Goal: Task Accomplishment & Management: Use online tool/utility

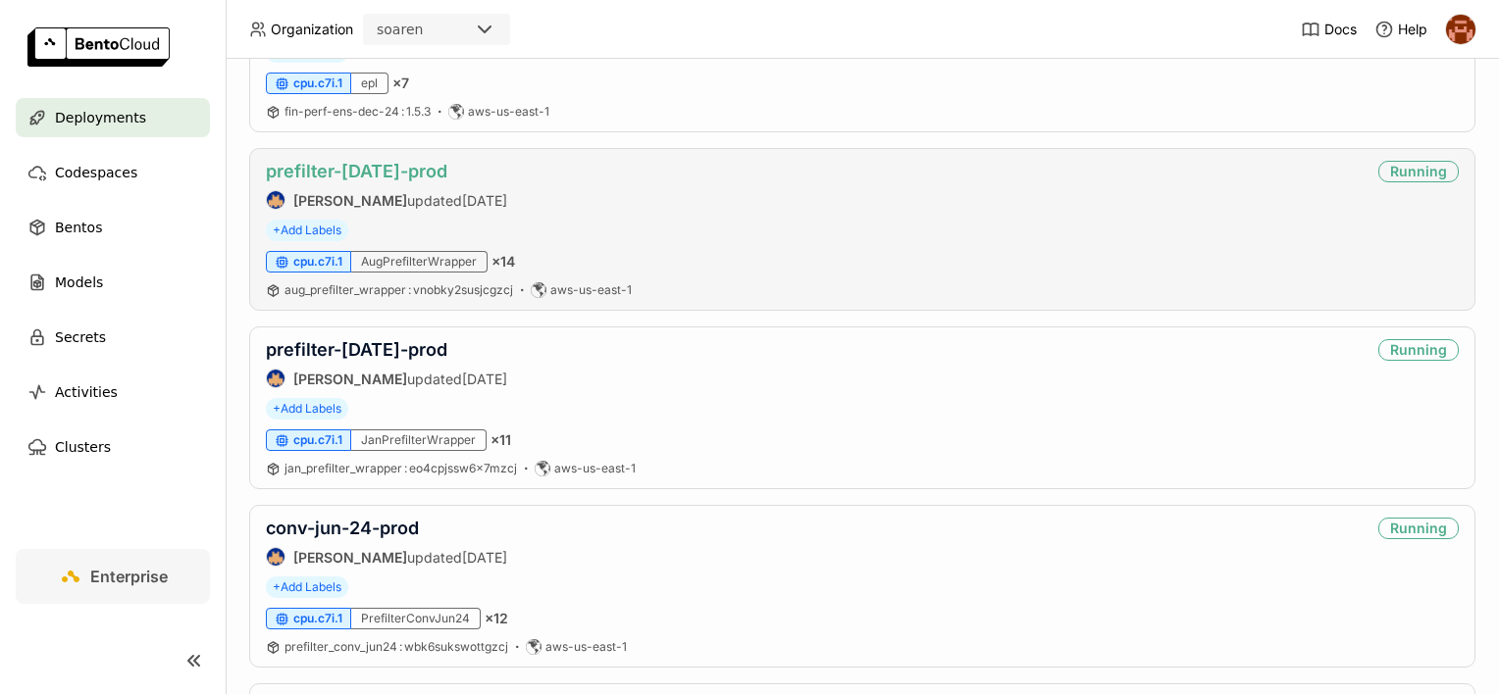
scroll to position [2354, 0]
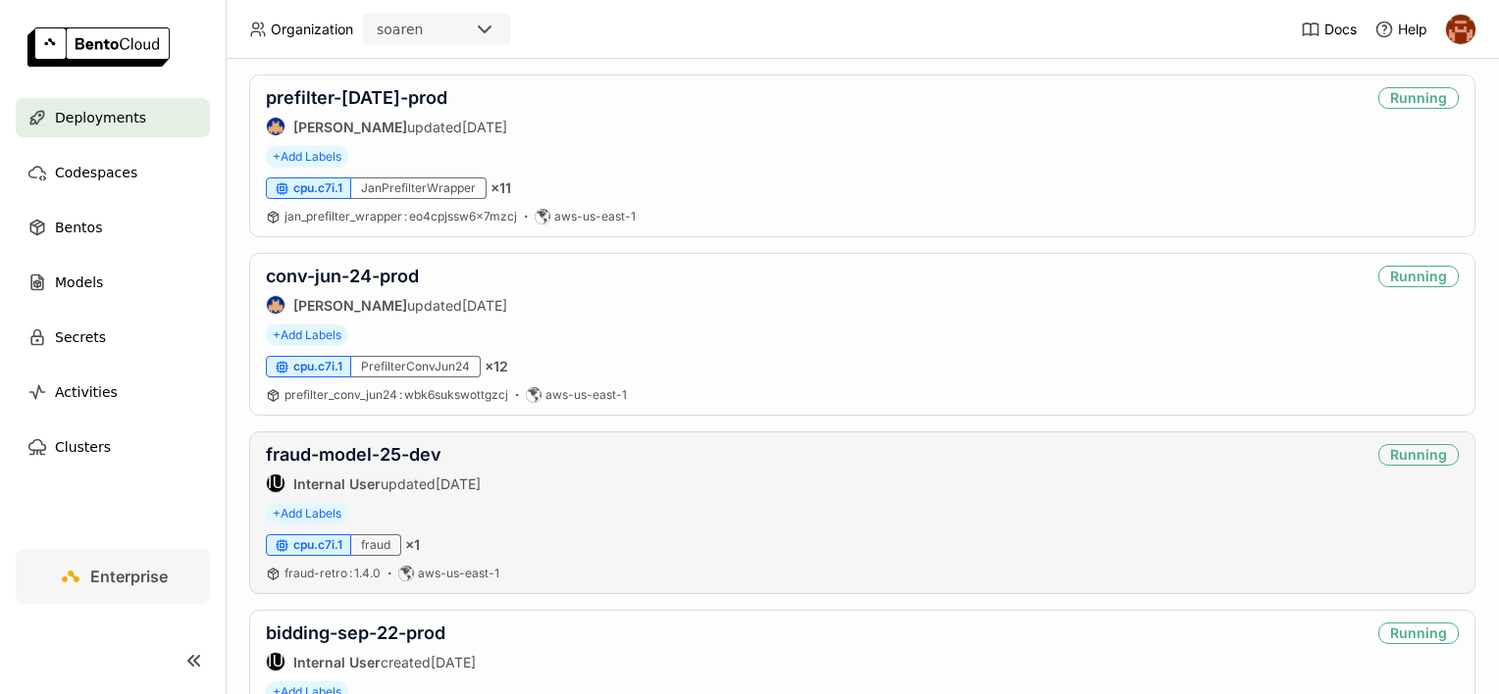
click at [394, 432] on div "fraud-model-25-dev IU Internal User updated [DATE] Running + Add Labels cpu.c7i…" at bounding box center [862, 513] width 1226 height 163
click at [396, 445] on link "fraud-model-25-dev" at bounding box center [354, 454] width 176 height 21
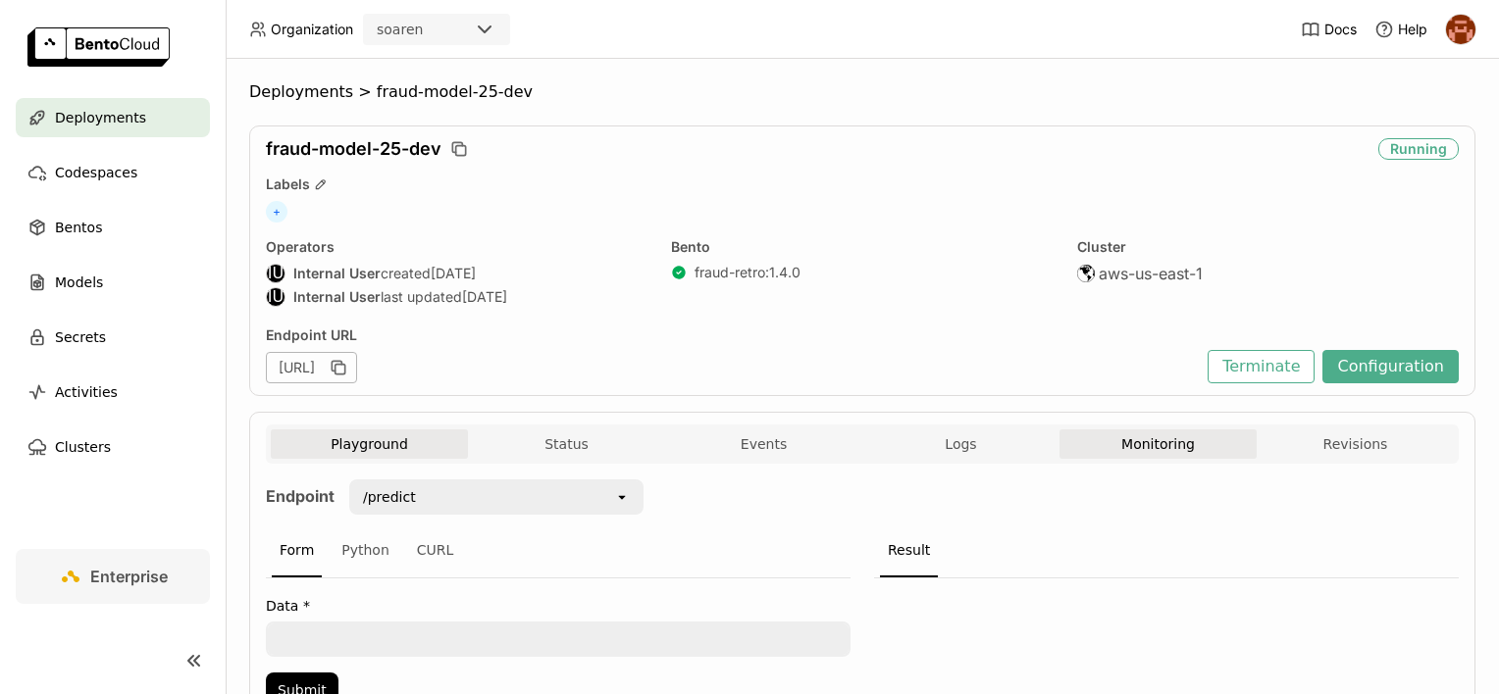
click at [1106, 444] on button "Monitoring" at bounding box center [1157, 444] width 197 height 29
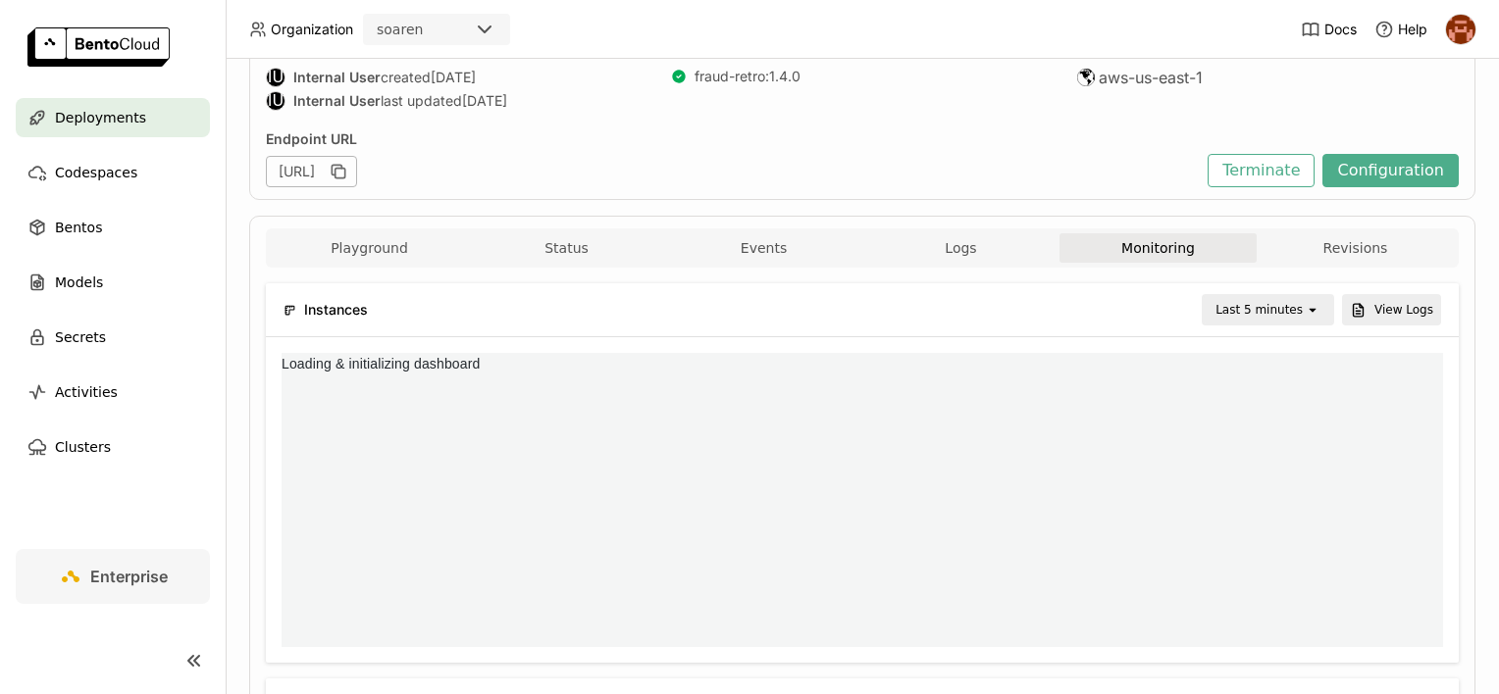
click at [1313, 310] on div "open" at bounding box center [1317, 309] width 27 height 27
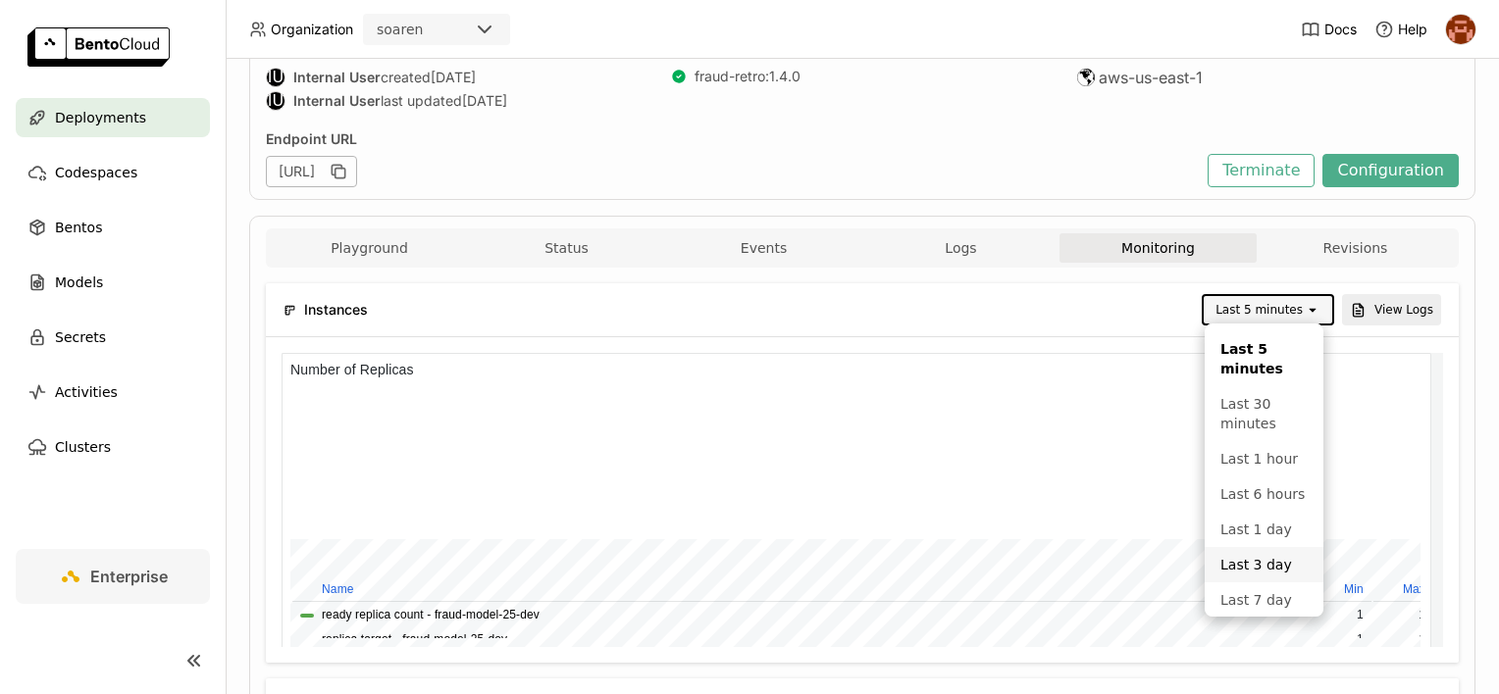
scroll to position [286, 373]
click at [1272, 547] on li "Last 1 day" at bounding box center [1263, 529] width 119 height 35
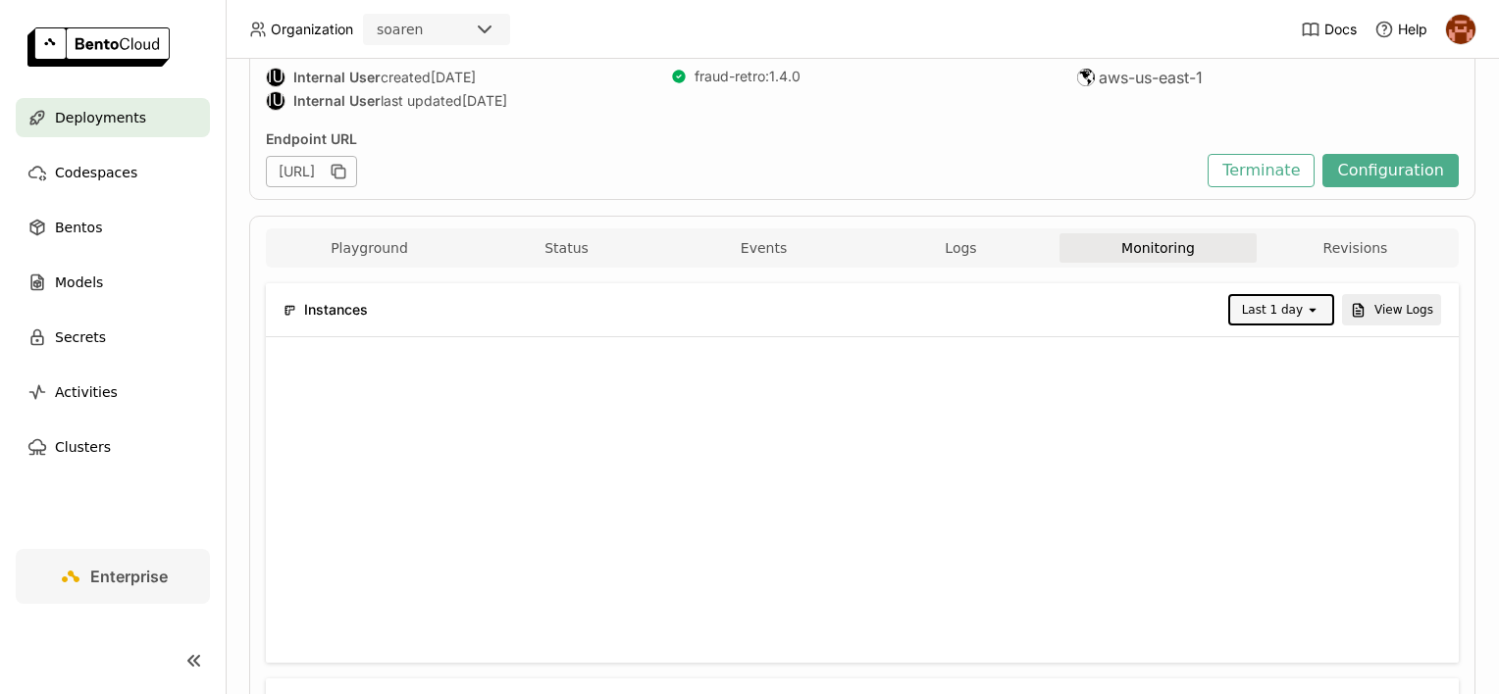
click at [1112, 169] on div "[URL]" at bounding box center [732, 171] width 932 height 31
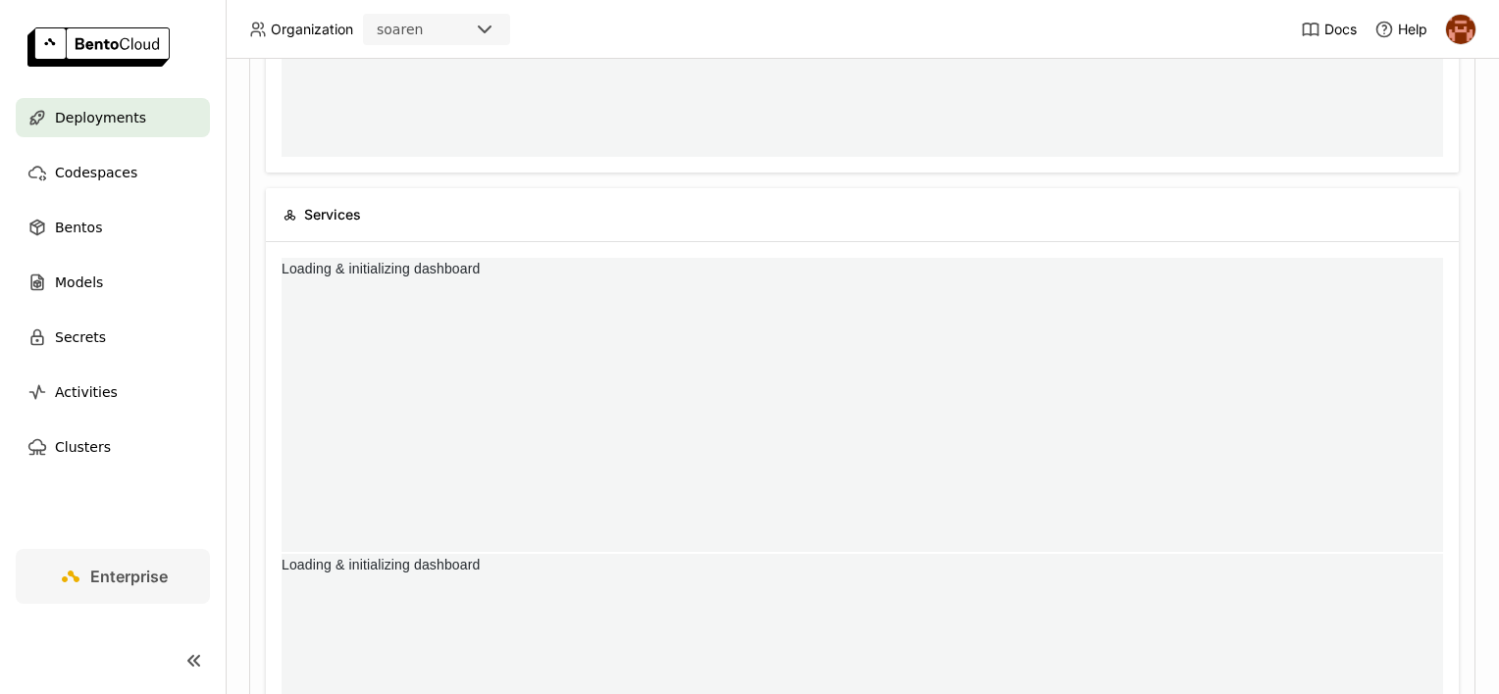
scroll to position [0, 0]
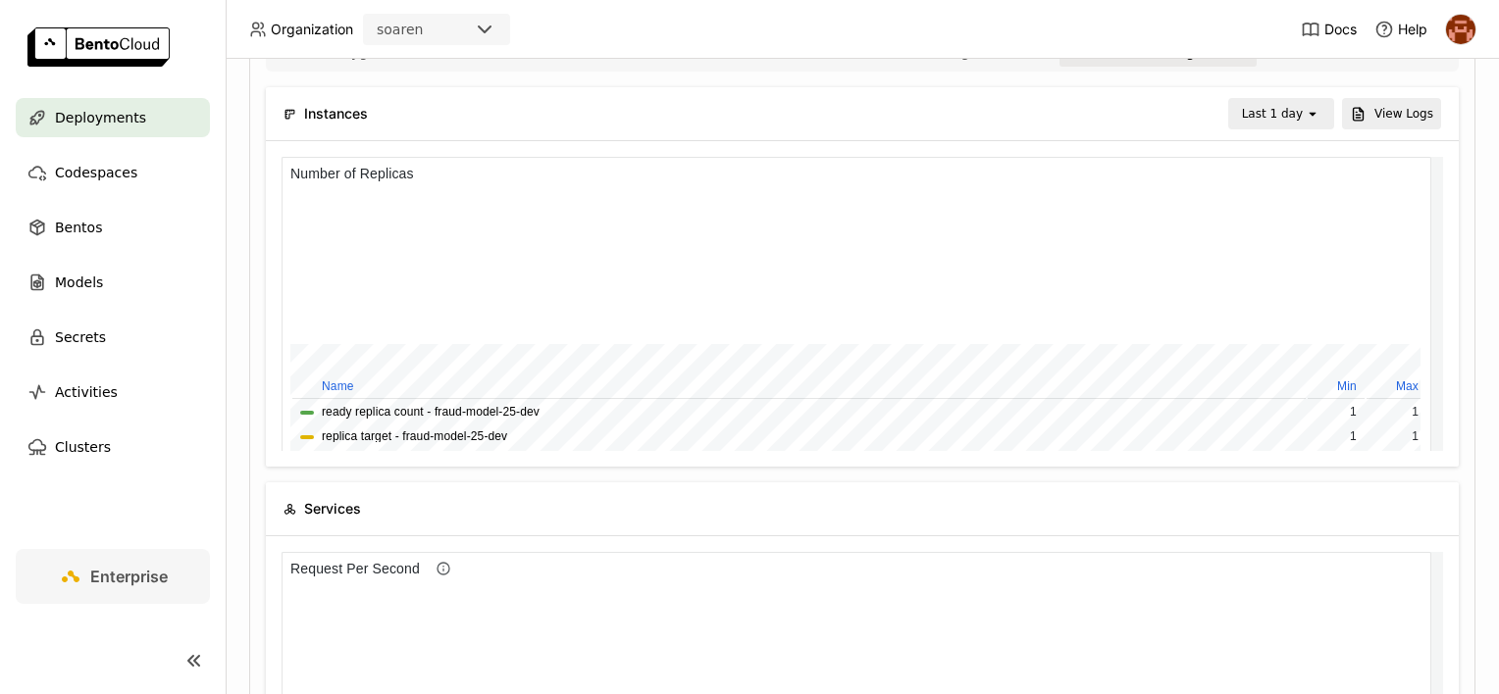
click at [1304, 118] on icon "open" at bounding box center [1312, 114] width 16 height 16
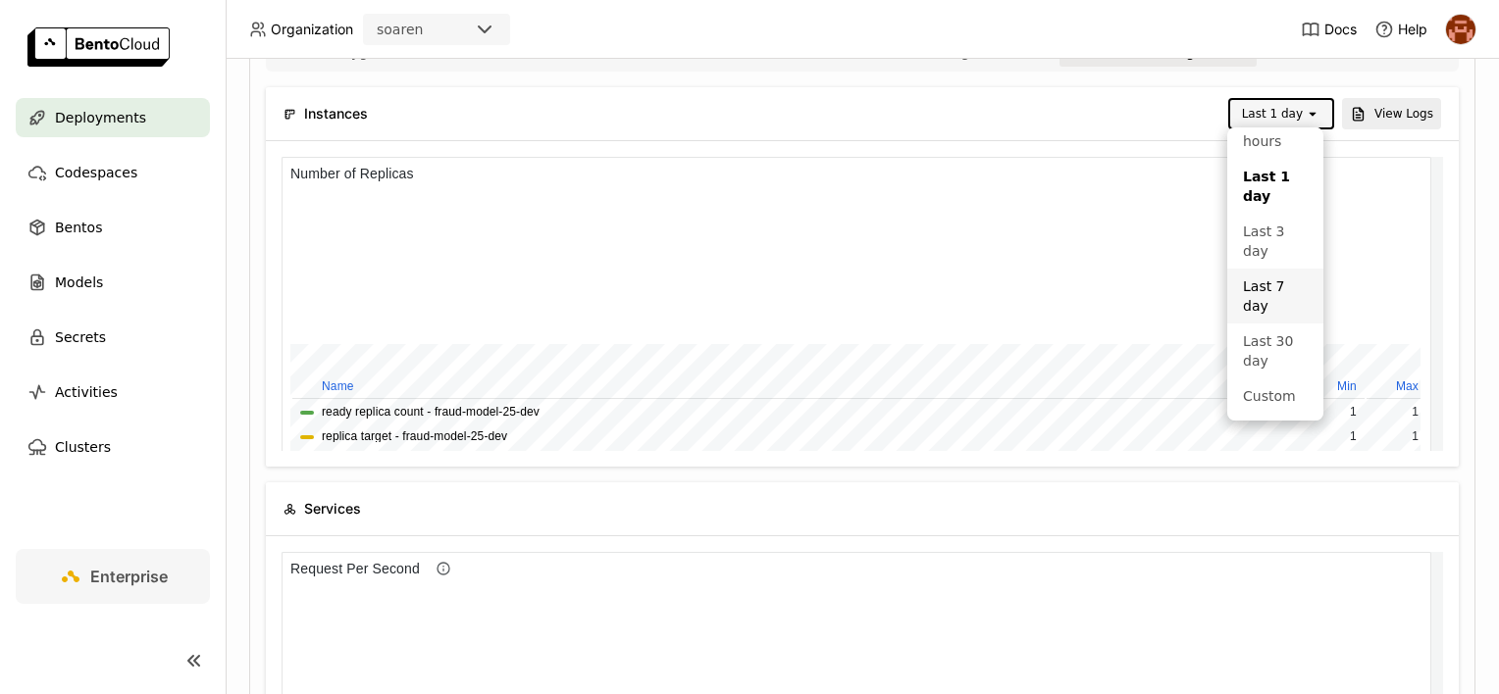
click at [1271, 297] on div "Last 7 day" at bounding box center [1275, 296] width 65 height 39
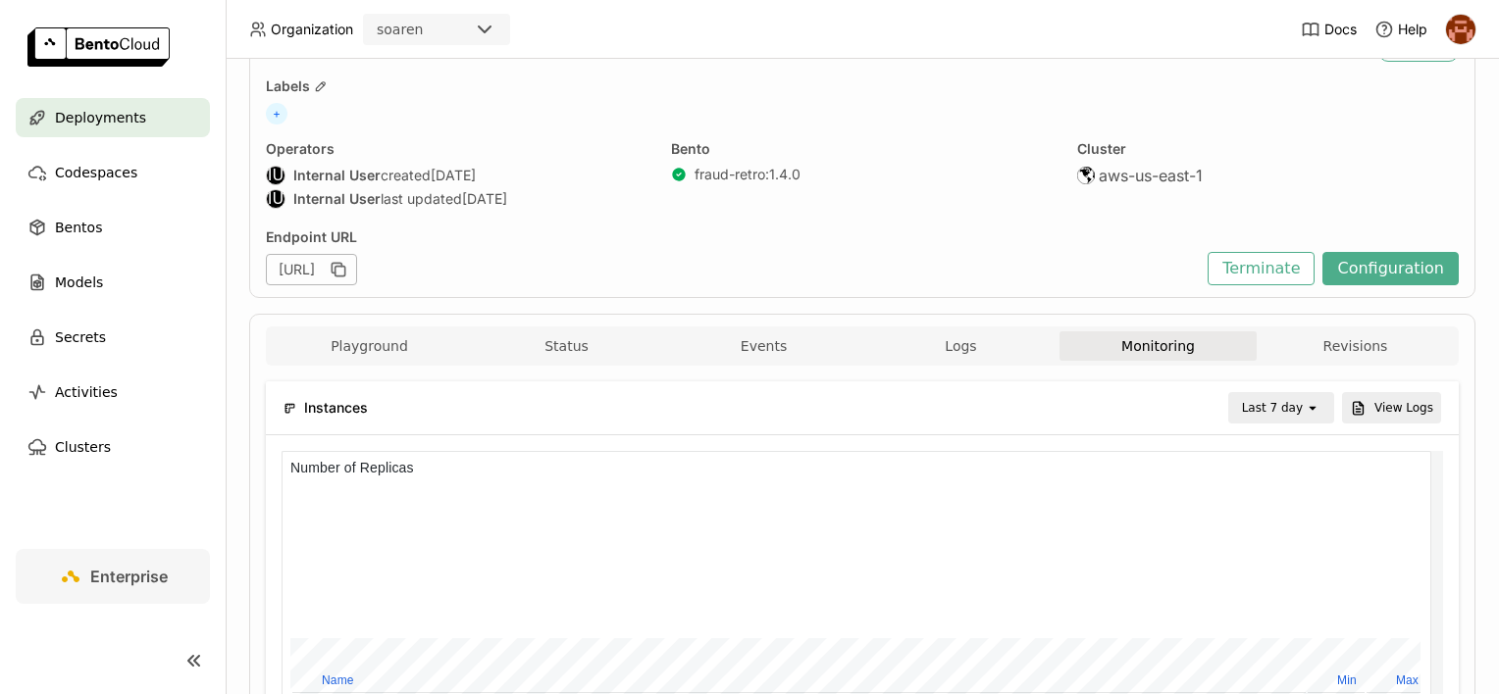
click at [1274, 398] on div "Last 7 day" at bounding box center [1272, 408] width 61 height 20
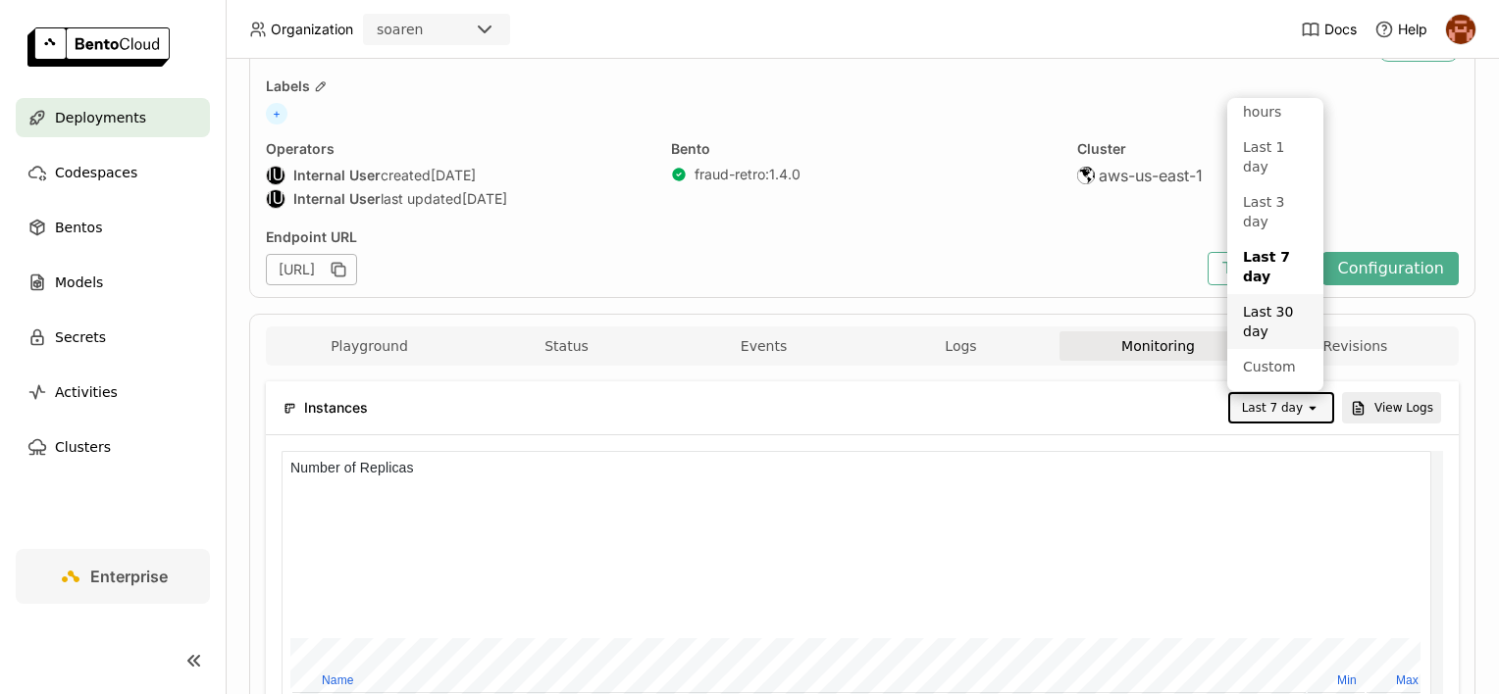
click at [1261, 323] on div "Last 30 day" at bounding box center [1275, 321] width 65 height 39
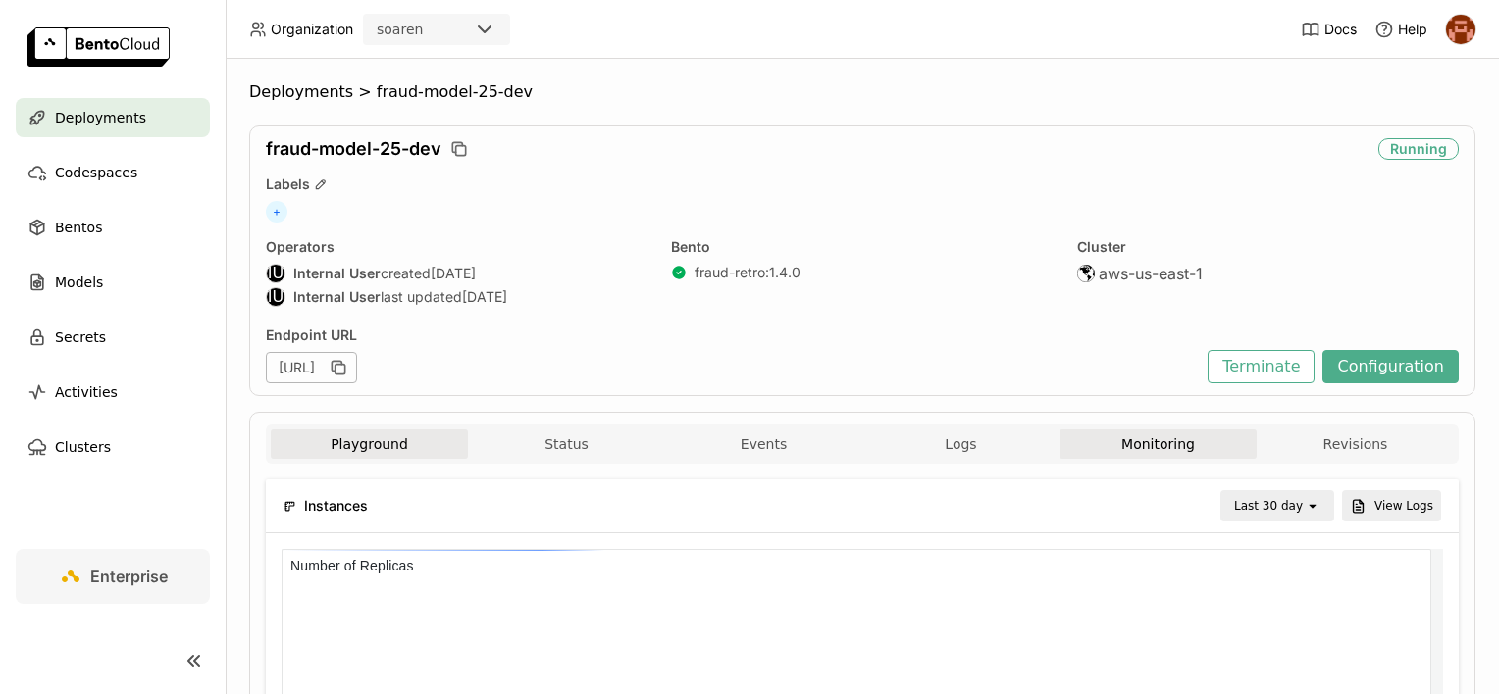
click at [353, 439] on button "Playground" at bounding box center [369, 444] width 197 height 29
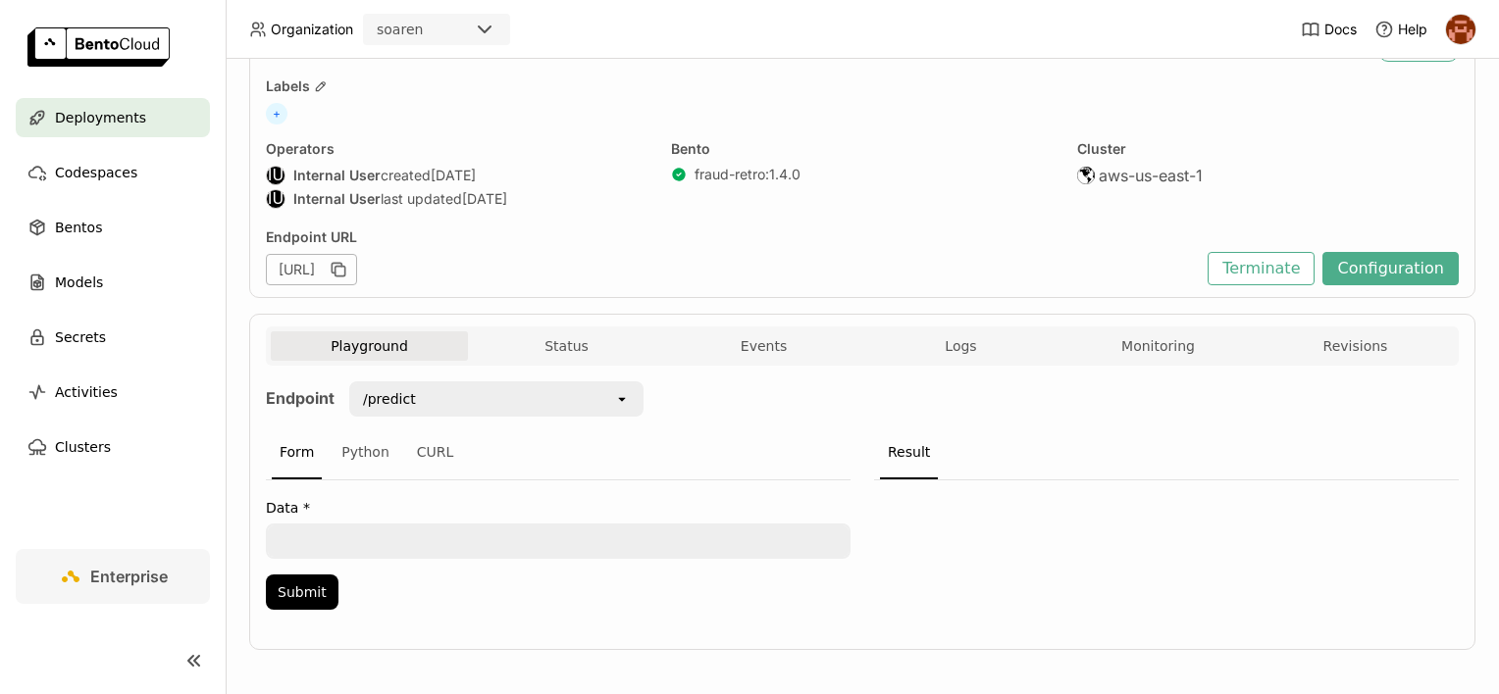
scroll to position [103, 0]
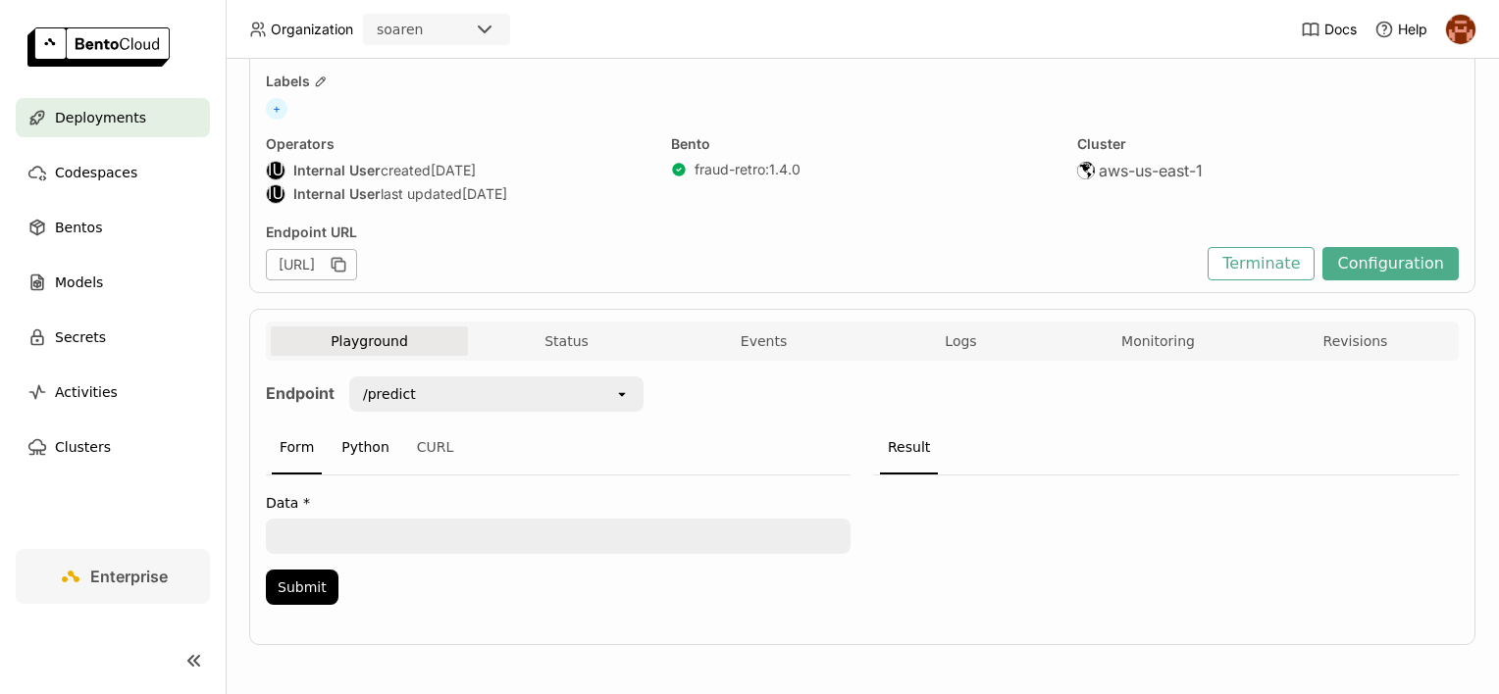
click at [370, 443] on div "Python" at bounding box center [365, 448] width 64 height 53
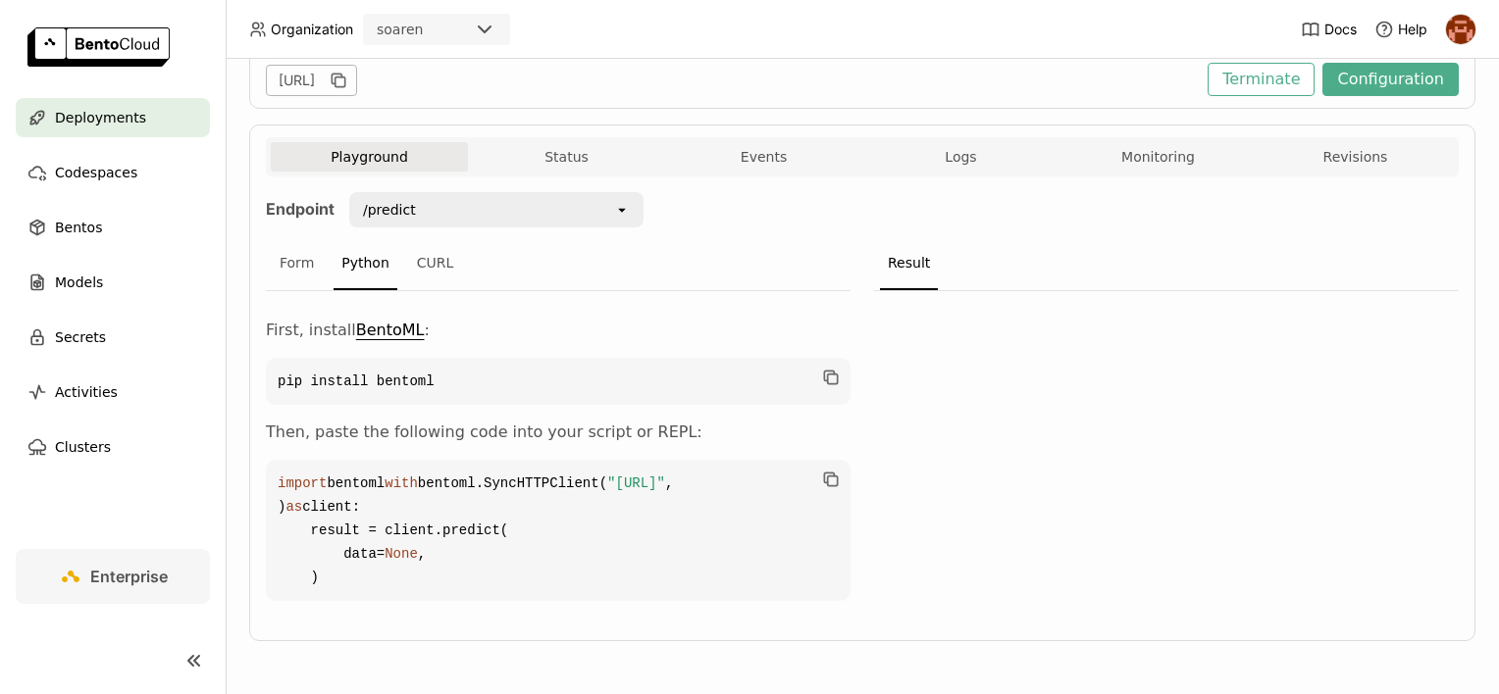
scroll to position [355, 0]
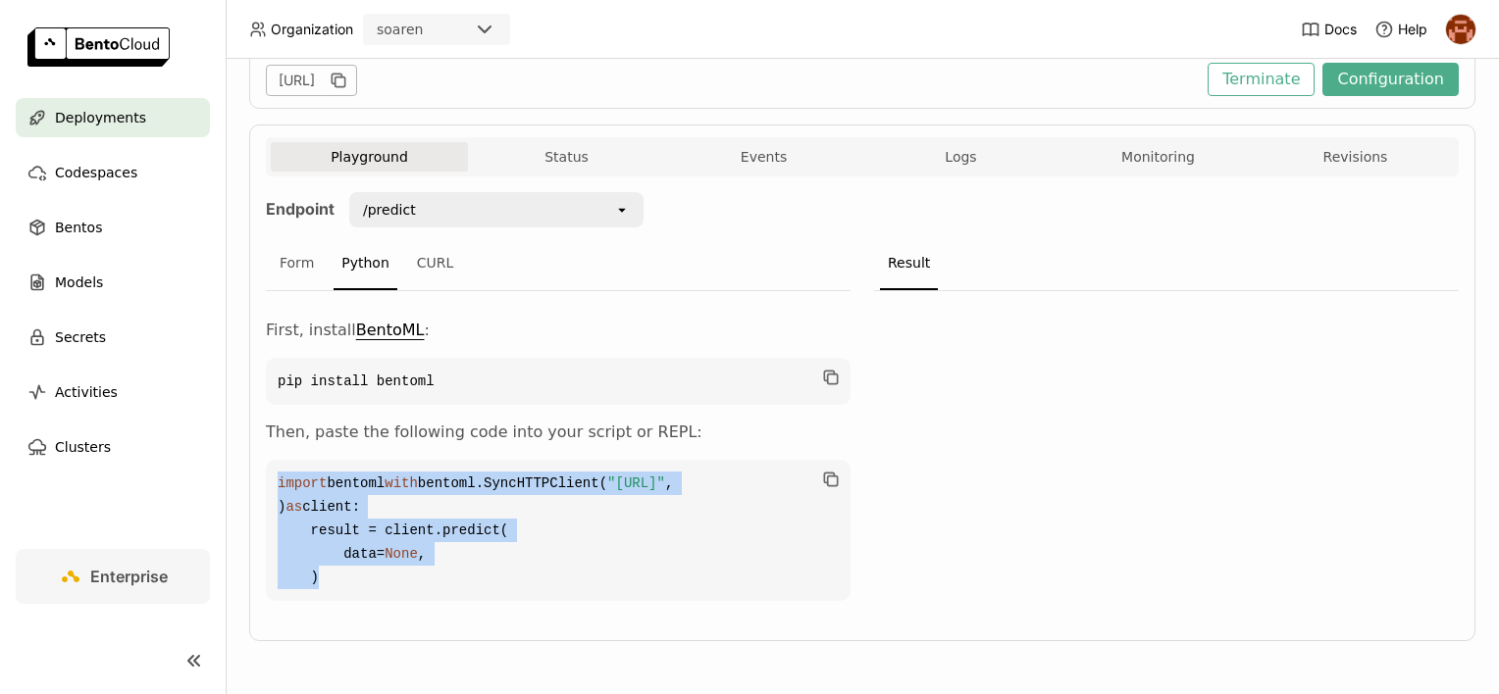
drag, startPoint x: 415, startPoint y: 568, endPoint x: 279, endPoint y: 420, distance: 201.3
click at [279, 460] on code "import bentoml with bentoml.SyncHTTPClient( "[URL]" , ) as client: result = cli…" at bounding box center [558, 530] width 585 height 141
copy code "import bentoml with bentoml.SyncHTTPClient( "[URL]" , ) as client: result = cli…"
